Goal: Information Seeking & Learning: Learn about a topic

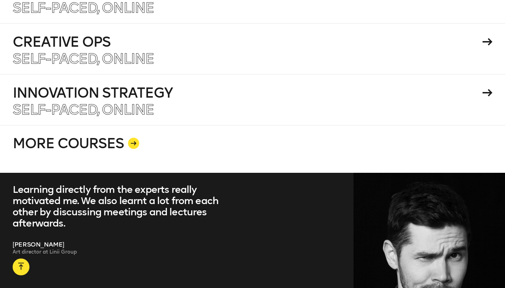
scroll to position [1348, 0]
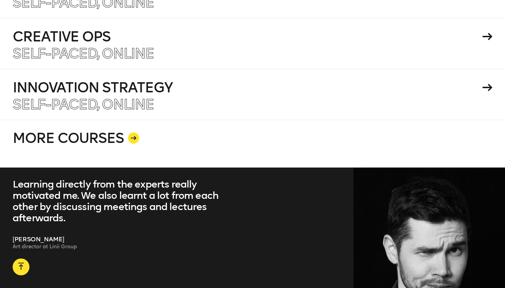
click at [132, 132] on div at bounding box center [133, 137] width 11 height 11
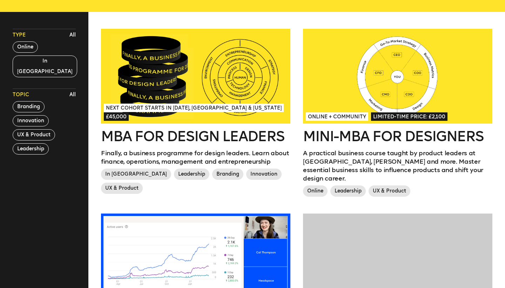
scroll to position [187, 0]
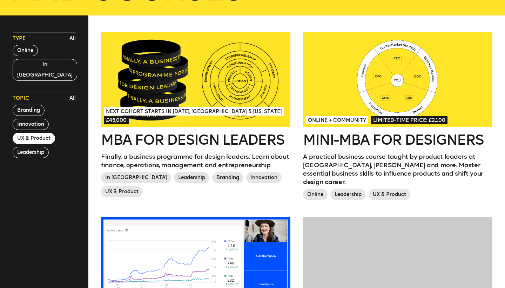
click at [36, 133] on button "UX & Product" at bounding box center [34, 138] width 42 height 11
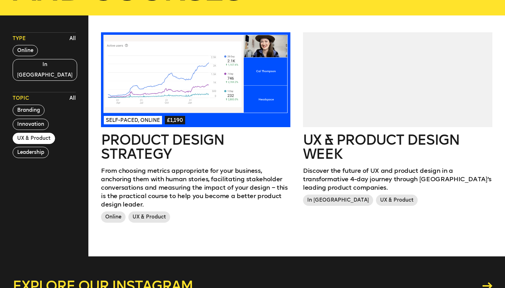
click at [412, 133] on h2 "UX & Product Design Week" at bounding box center [397, 147] width 189 height 28
click at [395, 141] on h2 "UX & Product Design Week" at bounding box center [397, 147] width 189 height 28
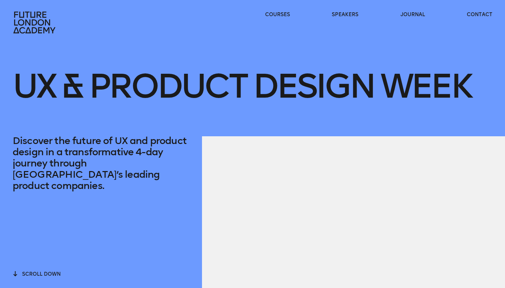
click at [403, 114] on div "UX & Product Design Week" at bounding box center [253, 85] width 480 height 101
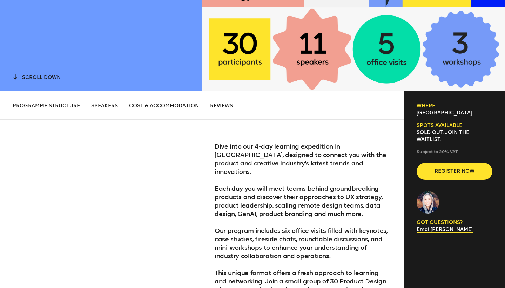
scroll to position [196, 0]
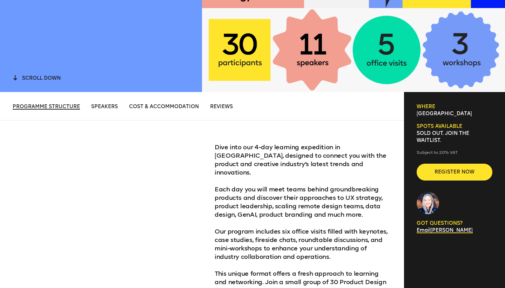
click at [69, 107] on span "Programme structure" at bounding box center [46, 106] width 67 height 6
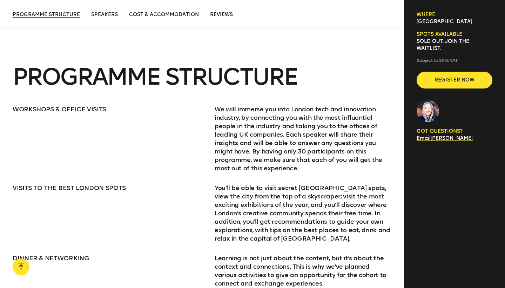
scroll to position [858, 0]
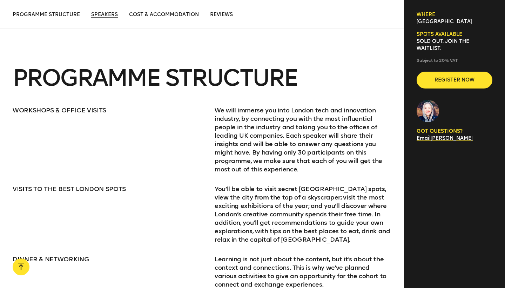
click at [112, 14] on span "Speakers" at bounding box center [104, 15] width 27 height 6
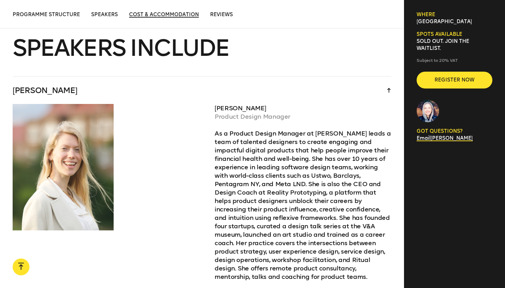
click at [168, 12] on span "Cost & Accommodation" at bounding box center [164, 15] width 70 height 6
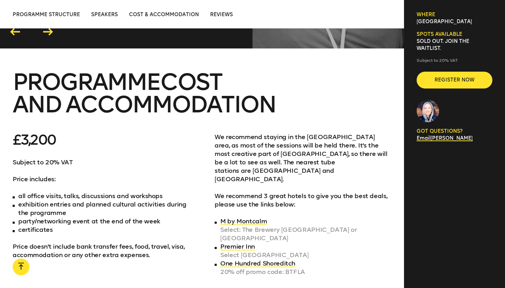
scroll to position [2463, 0]
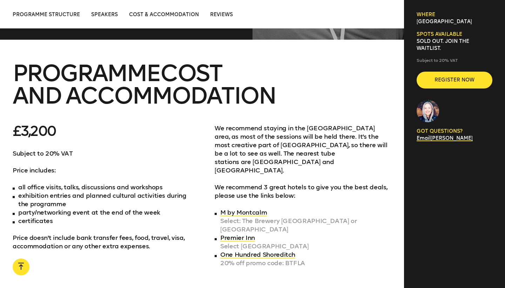
click at [218, 19] on div "Programme structure Speakers Cost & Accommodation Reviews Cost & Accommodation …" at bounding box center [202, 14] width 404 height 28
click at [218, 14] on span "Reviews" at bounding box center [221, 15] width 23 height 6
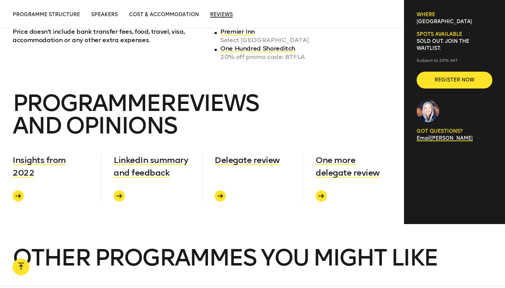
scroll to position [2674, 0]
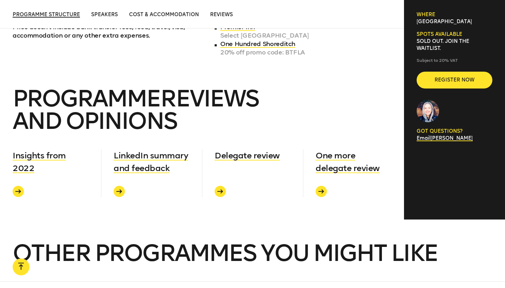
click at [60, 13] on span "Programme structure" at bounding box center [46, 15] width 67 height 6
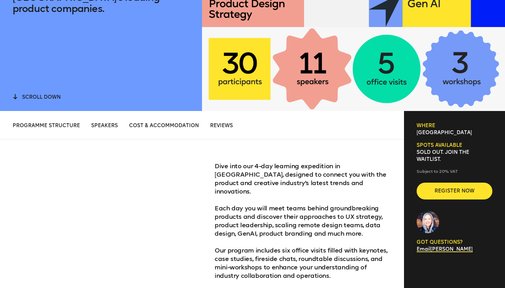
scroll to position [180, 0]
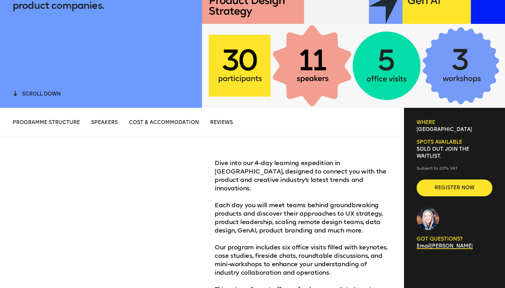
click at [32, 90] on button "scroll down" at bounding box center [37, 94] width 48 height 8
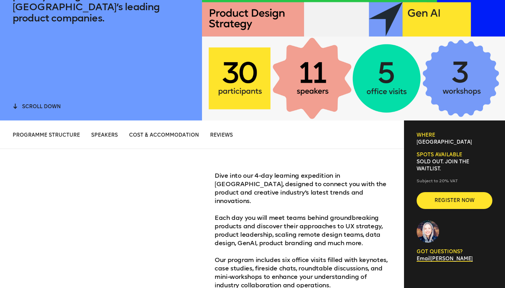
scroll to position [171, 0]
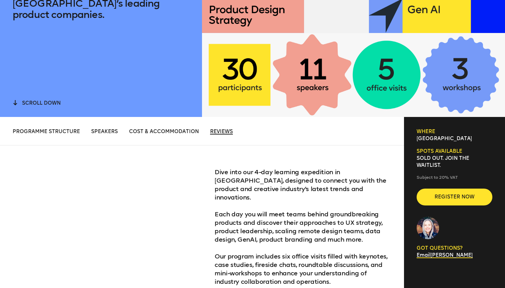
click at [224, 134] on span "Reviews" at bounding box center [221, 131] width 23 height 6
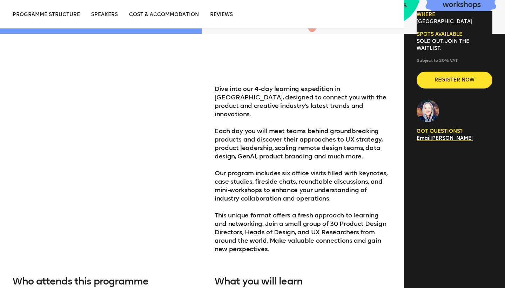
scroll to position [228, 0]
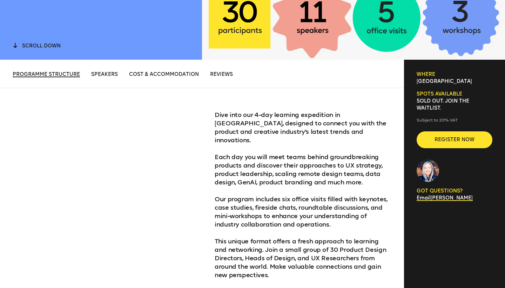
click at [69, 72] on span "Programme structure" at bounding box center [46, 74] width 67 height 6
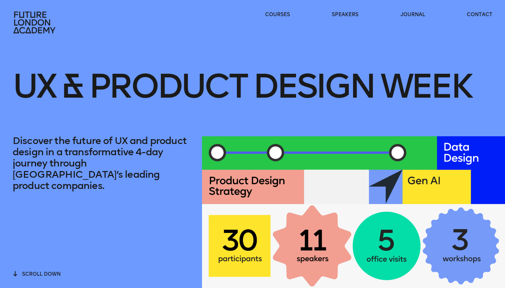
scroll to position [0, 0]
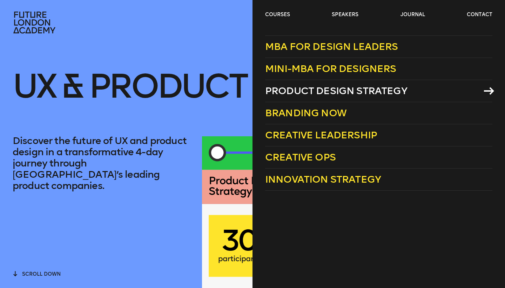
click at [320, 94] on span "Product Design Strategy" at bounding box center [336, 91] width 142 height 12
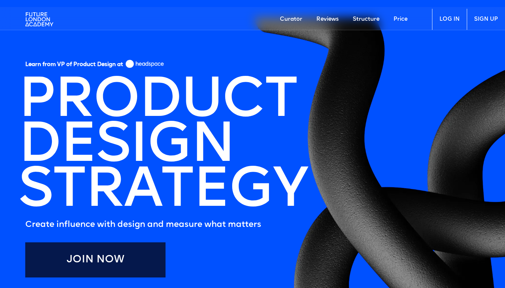
click at [29, 14] on img at bounding box center [39, 19] width 28 height 21
click at [156, 65] on img at bounding box center [145, 64] width 40 height 11
click at [44, 14] on img at bounding box center [39, 19] width 28 height 21
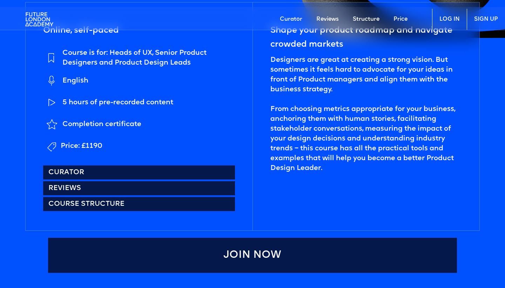
scroll to position [325, 0]
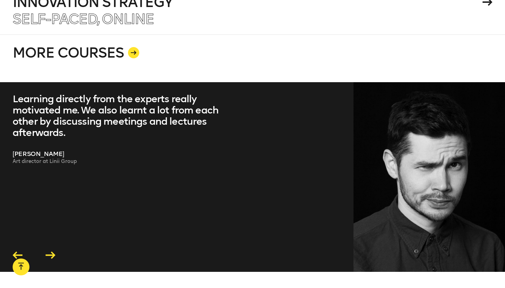
scroll to position [1433, 0]
click at [131, 49] on div at bounding box center [133, 52] width 11 height 11
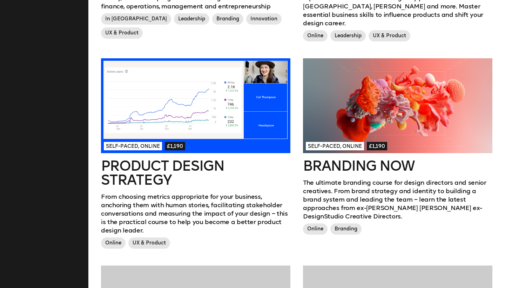
scroll to position [347, 0]
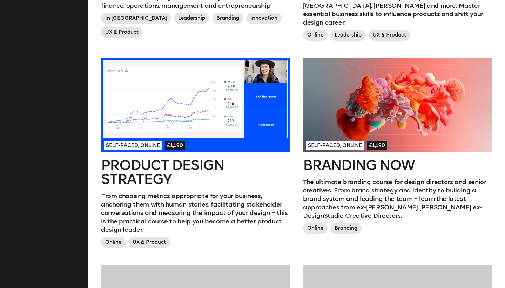
click at [318, 163] on h2 "Branding Now" at bounding box center [397, 165] width 189 height 14
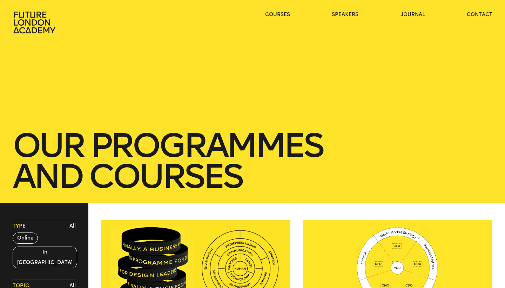
scroll to position [0, 0]
click at [38, 30] on icon at bounding box center [35, 22] width 45 height 22
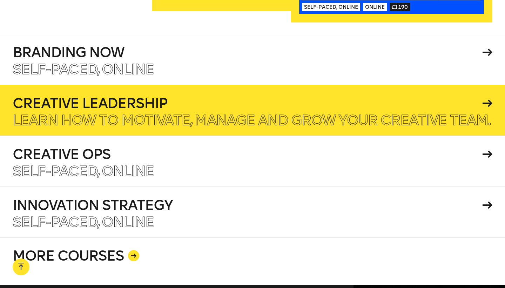
scroll to position [1249, 0]
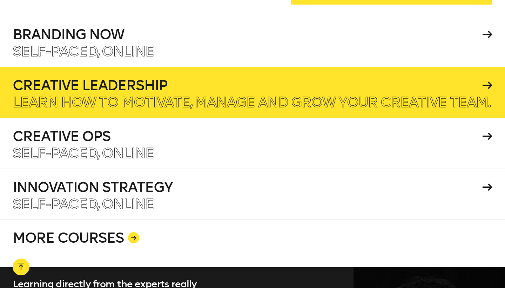
click at [487, 81] on icon at bounding box center [488, 84] width 10 height 7
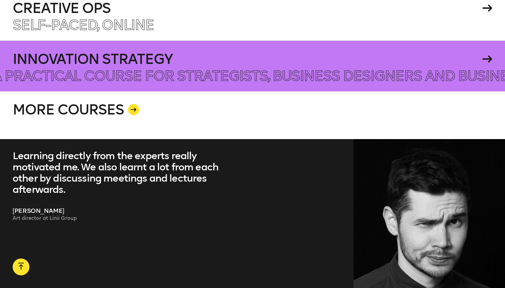
scroll to position [1376, 0]
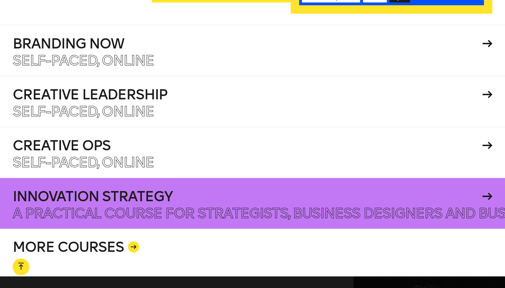
scroll to position [1239, 0]
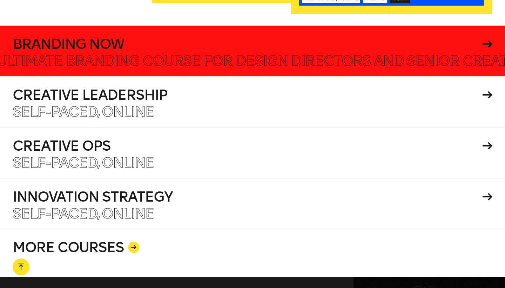
click at [483, 40] on icon at bounding box center [488, 43] width 10 height 7
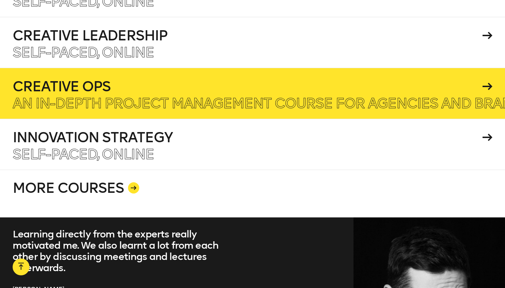
scroll to position [1317, 0]
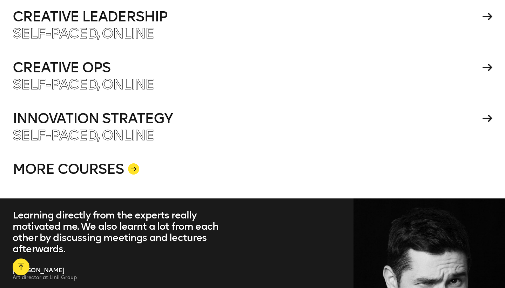
click at [135, 167] on icon at bounding box center [134, 169] width 6 height 4
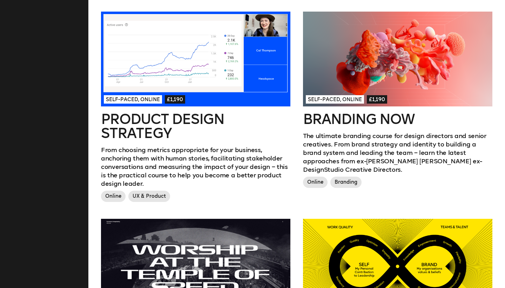
scroll to position [393, 0]
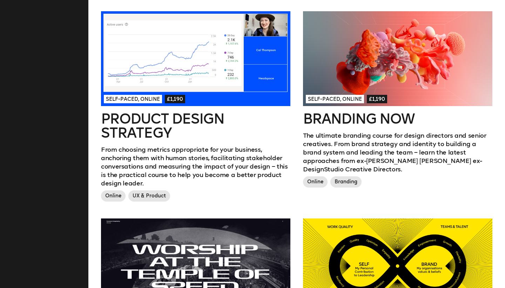
click at [148, 116] on h2 "Product Design Strategy" at bounding box center [195, 126] width 189 height 28
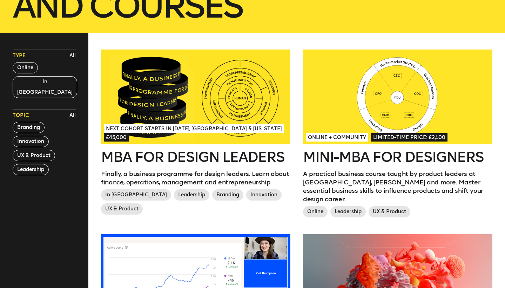
scroll to position [162, 0]
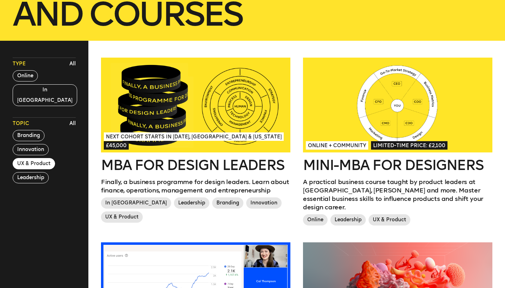
click at [36, 158] on button "UX & Product" at bounding box center [34, 163] width 42 height 11
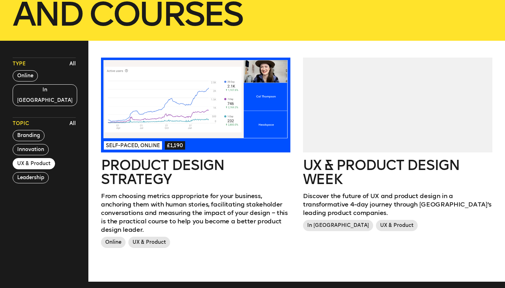
click at [345, 161] on h2 "UX & Product Design Week" at bounding box center [397, 172] width 189 height 28
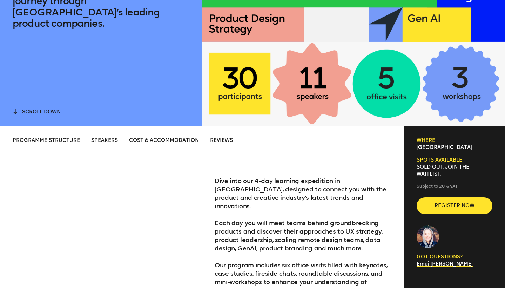
click at [345, 126] on div at bounding box center [353, 50] width 303 height 152
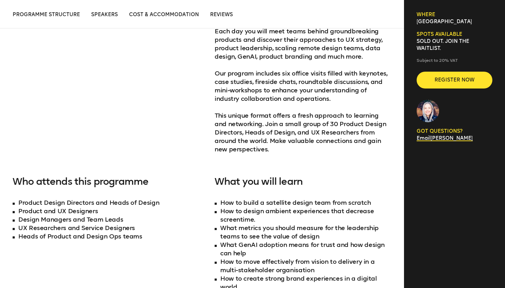
scroll to position [353, 0]
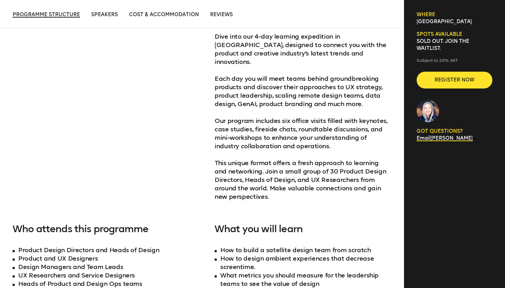
click at [42, 13] on span "Programme structure" at bounding box center [46, 15] width 67 height 6
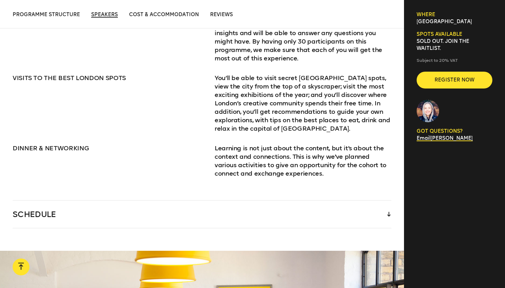
click at [108, 15] on span "Speakers" at bounding box center [104, 15] width 27 height 6
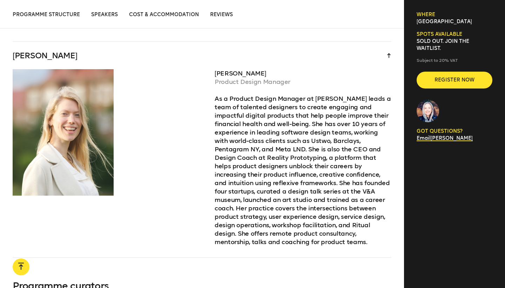
scroll to position [1763, 0]
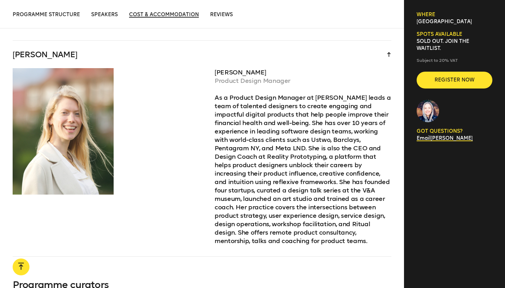
click at [150, 13] on span "Cost & Accommodation" at bounding box center [164, 15] width 70 height 6
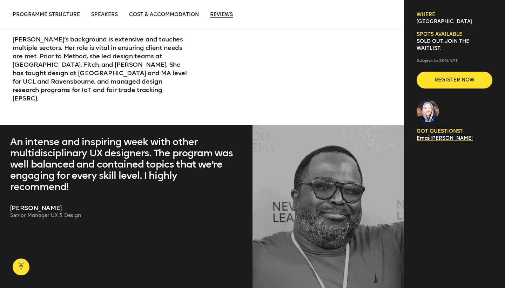
click at [224, 13] on span "Reviews" at bounding box center [221, 15] width 23 height 6
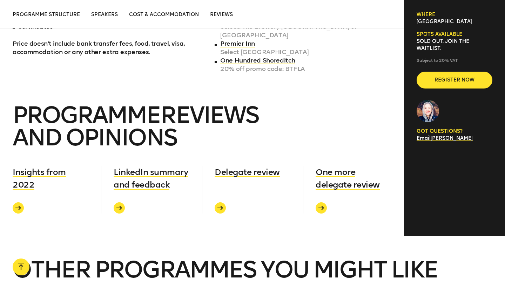
scroll to position [2674, 0]
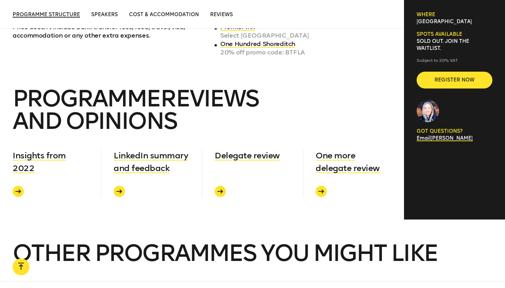
click at [34, 16] on span "Programme structure" at bounding box center [46, 15] width 67 height 6
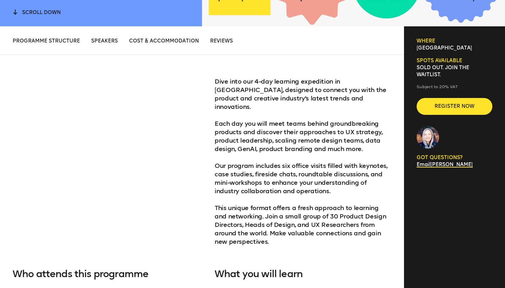
scroll to position [259, 0]
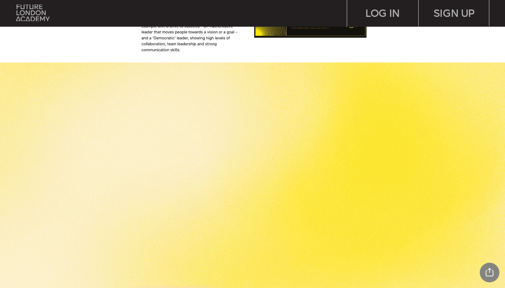
scroll to position [747, 0]
